Goal: Task Accomplishment & Management: Manage account settings

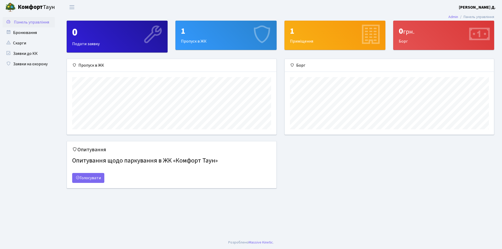
scroll to position [76, 209]
click at [22, 44] on link "Скарги" at bounding box center [29, 43] width 52 height 10
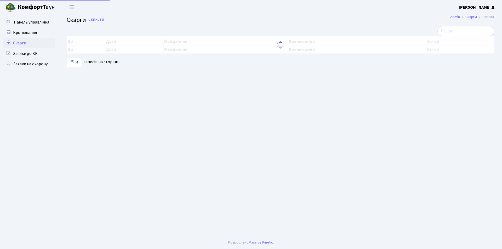
select select "25"
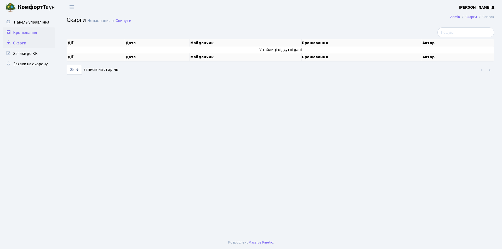
click at [25, 32] on link "Бронювання" at bounding box center [29, 32] width 52 height 10
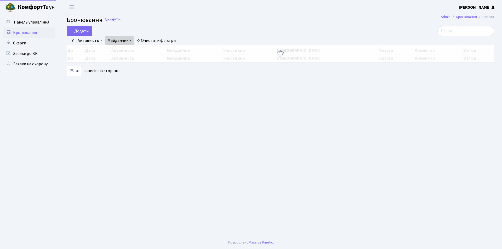
select select "25"
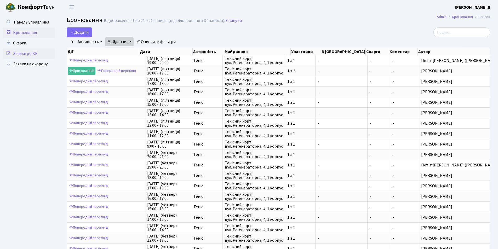
click at [28, 55] on link "Заявки до КК" at bounding box center [29, 53] width 52 height 10
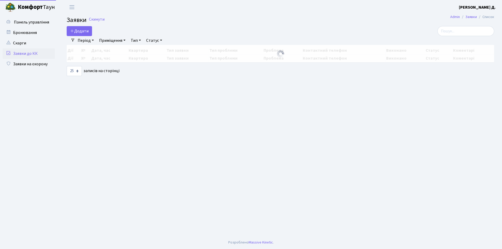
select select "25"
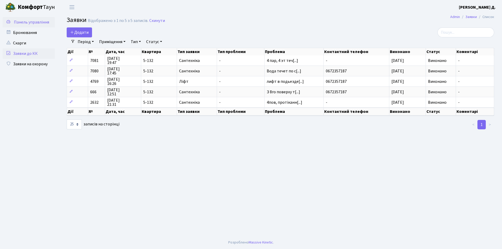
click at [18, 21] on span "Панель управління" at bounding box center [31, 22] width 35 height 6
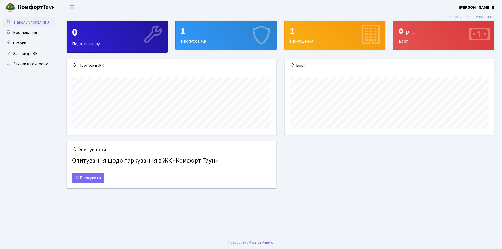
scroll to position [76, 209]
click at [36, 66] on link "Заявки на охорону" at bounding box center [29, 64] width 52 height 10
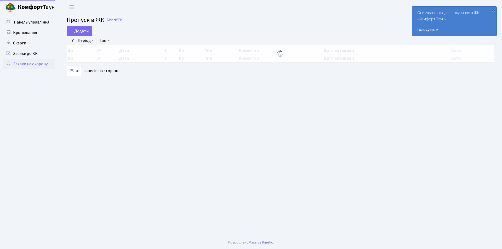
select select "25"
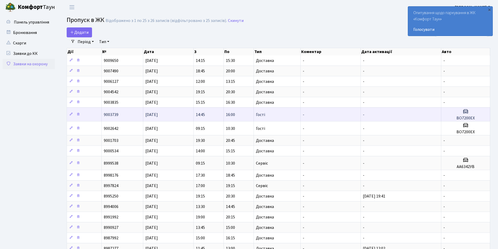
click at [470, 115] on h3 at bounding box center [465, 112] width 44 height 8
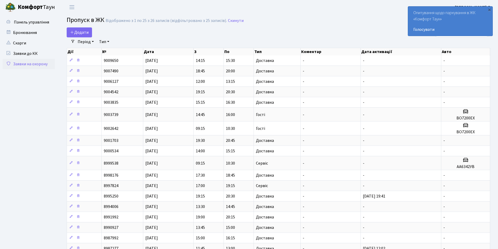
drag, startPoint x: 37, startPoint y: 113, endPoint x: 39, endPoint y: 118, distance: 5.7
click at [37, 113] on ul "Панель управління" at bounding box center [29, 183] width 52 height 333
click at [489, 9] on div "×" at bounding box center [489, 9] width 5 height 5
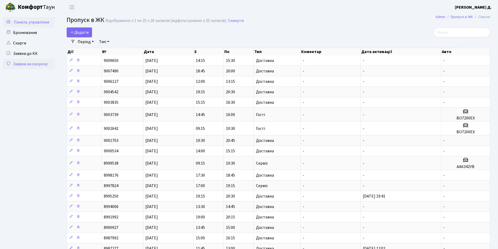
click at [16, 22] on span "Панель управління" at bounding box center [31, 22] width 35 height 6
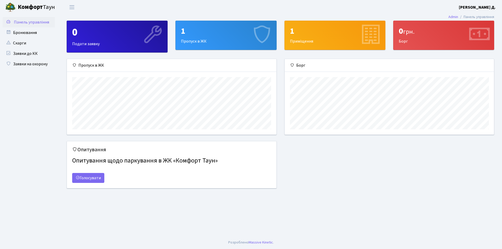
scroll to position [76, 209]
click at [37, 66] on link "Заявки на охорону" at bounding box center [29, 64] width 52 height 10
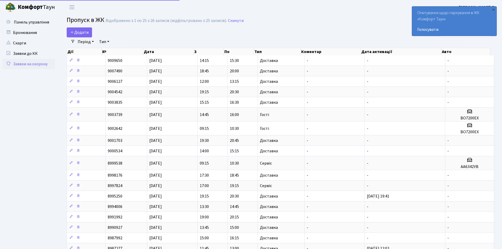
select select "25"
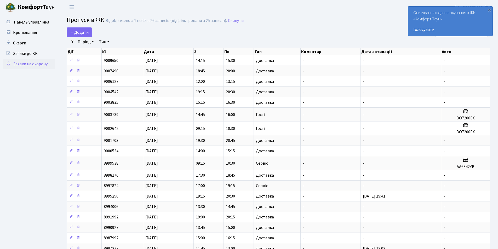
click at [423, 31] on link "Голосувати" at bounding box center [450, 29] width 74 height 6
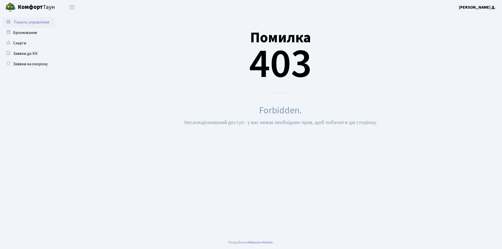
click at [24, 21] on span "Панель управління" at bounding box center [31, 22] width 35 height 6
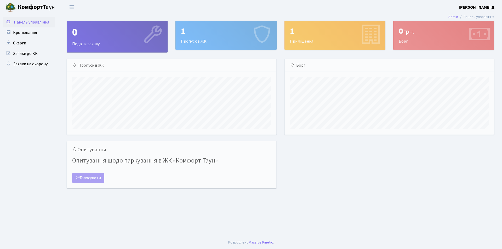
scroll to position [76, 209]
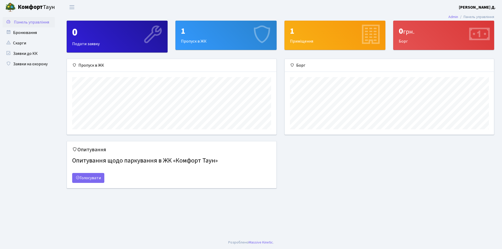
drag, startPoint x: 0, startPoint y: 0, endPoint x: 19, endPoint y: 8, distance: 21.0
click at [19, 8] on b "Комфорт" at bounding box center [30, 7] width 25 height 8
